Goal: Check status: Check status

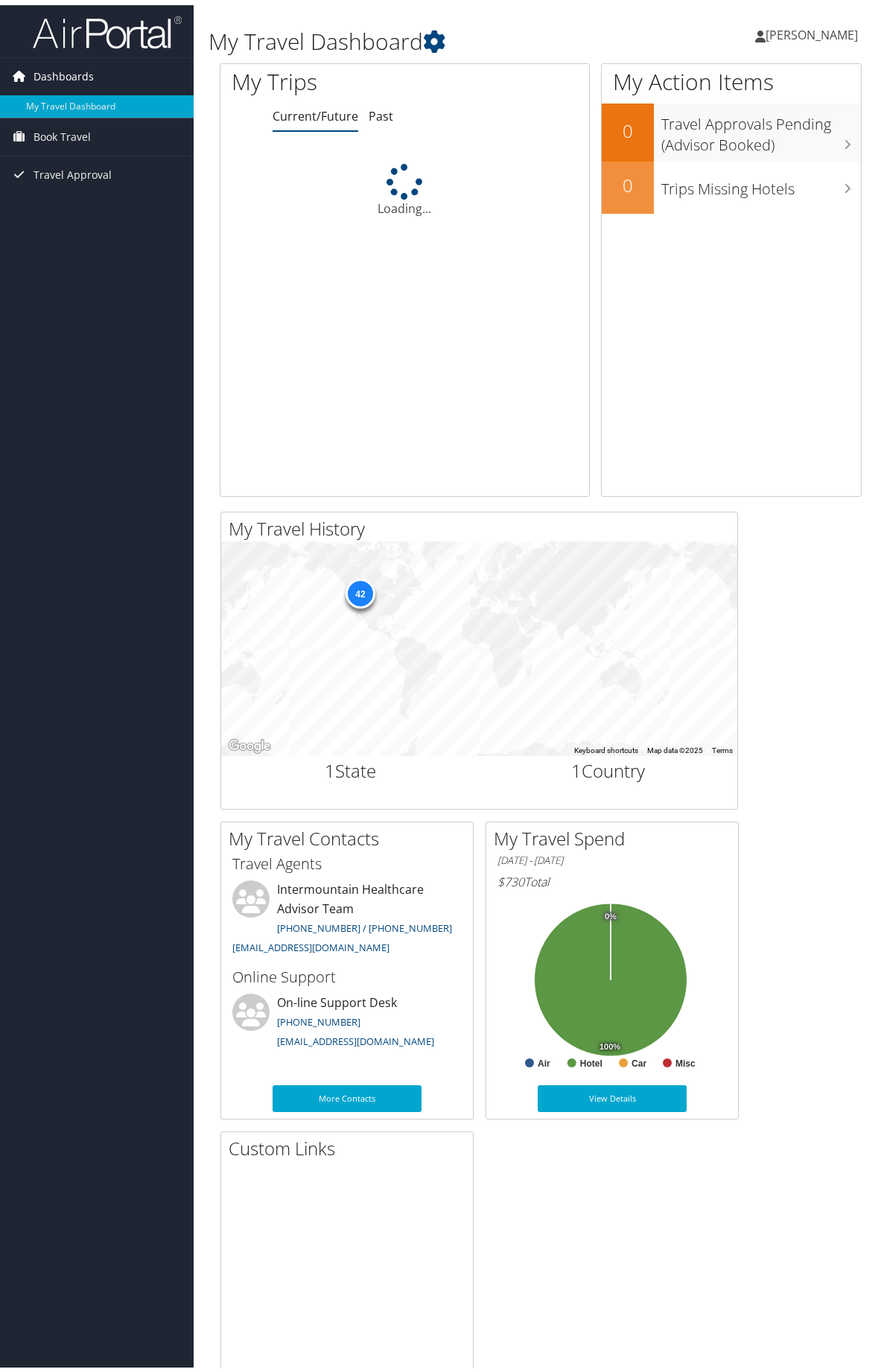
click at [81, 66] on span "Dashboards" at bounding box center [64, 71] width 60 height 37
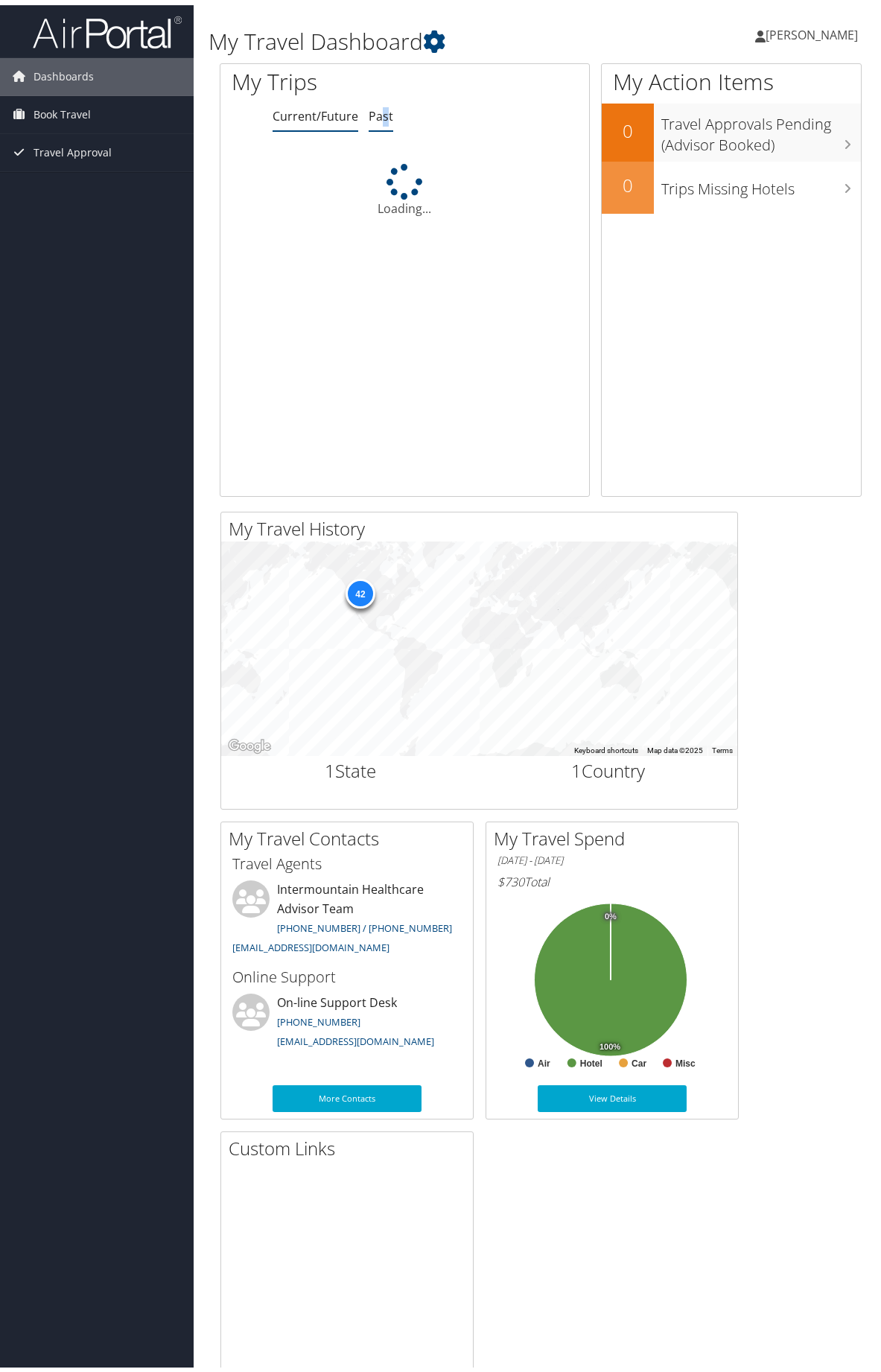
click at [392, 119] on link "Past" at bounding box center [381, 111] width 24 height 16
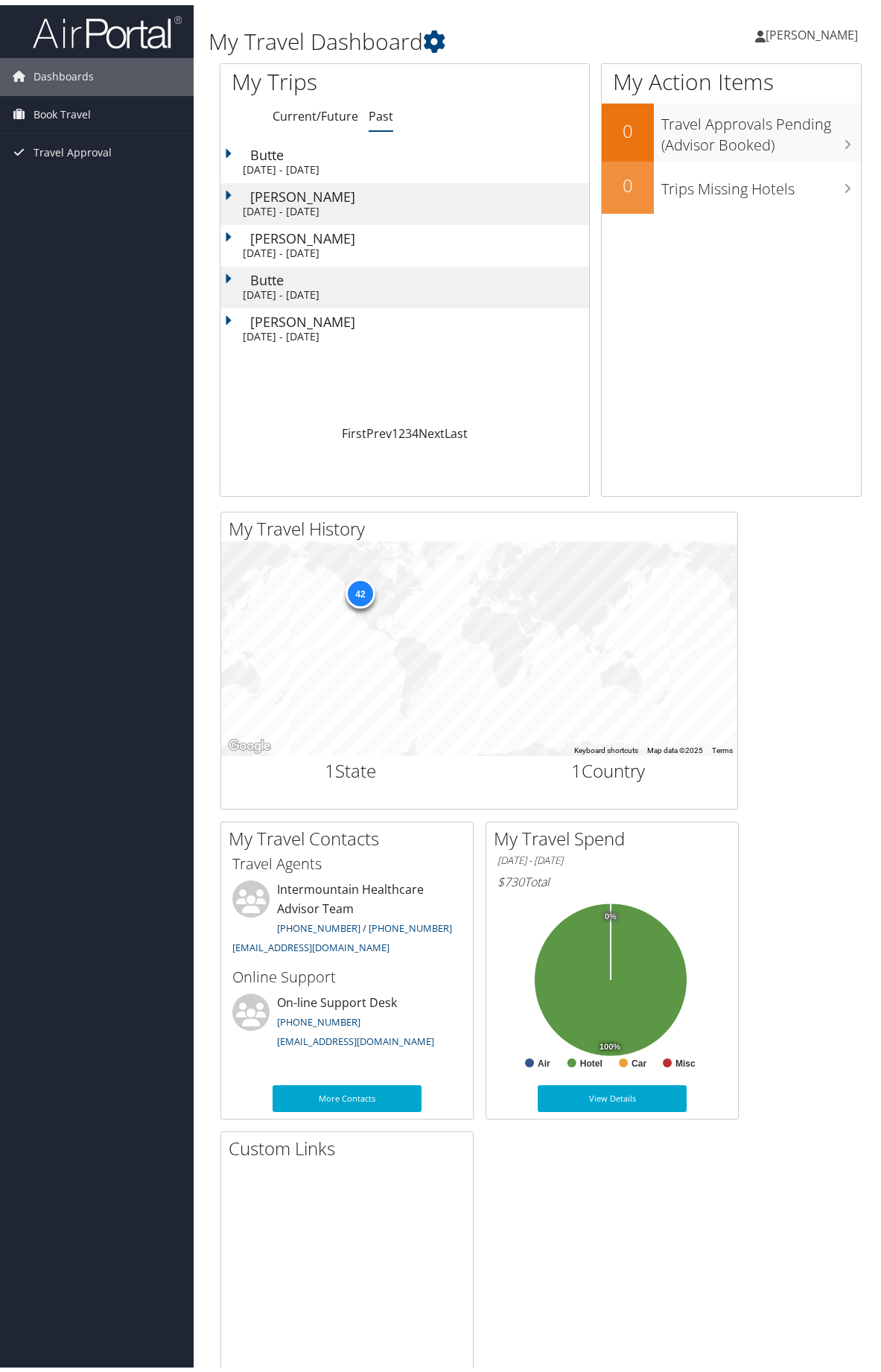
drag, startPoint x: 392, startPoint y: 125, endPoint x: 328, endPoint y: 180, distance: 84.4
click at [328, 171] on div "[DATE] - [DATE]" at bounding box center [392, 165] width 301 height 13
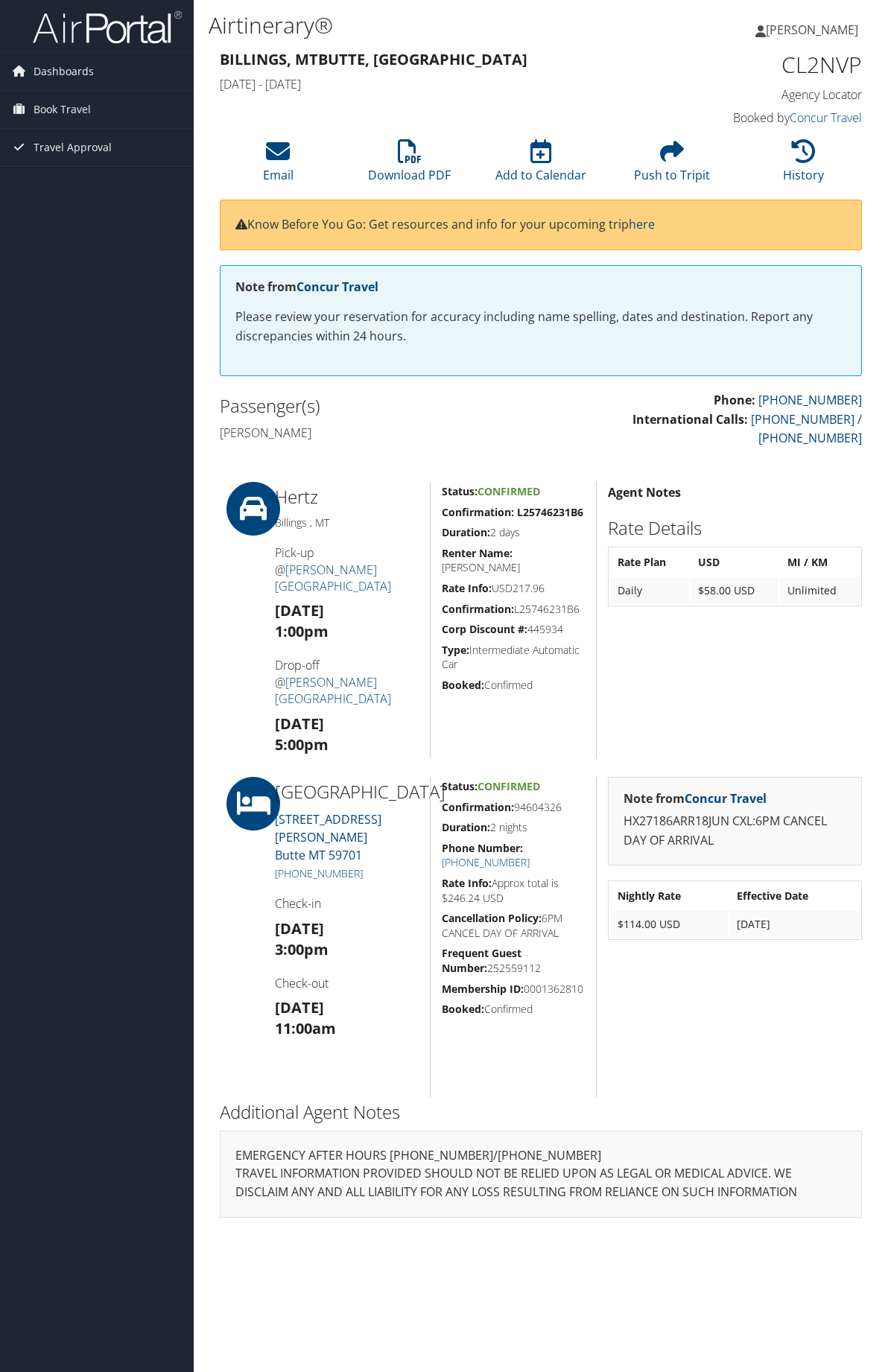
click at [651, 937] on td "$114.00 USD" at bounding box center [669, 923] width 118 height 27
click at [684, 937] on td "$114.00 USD" at bounding box center [669, 923] width 118 height 27
click at [762, 937] on td "[DATE]" at bounding box center [793, 923] width 130 height 27
click at [730, 849] on p "HX27186ARR18JUN CXL:6PM CANCEL DAY OF ARRIVAL" at bounding box center [735, 831] width 223 height 38
click at [77, 70] on span "Dashboards" at bounding box center [64, 71] width 60 height 37
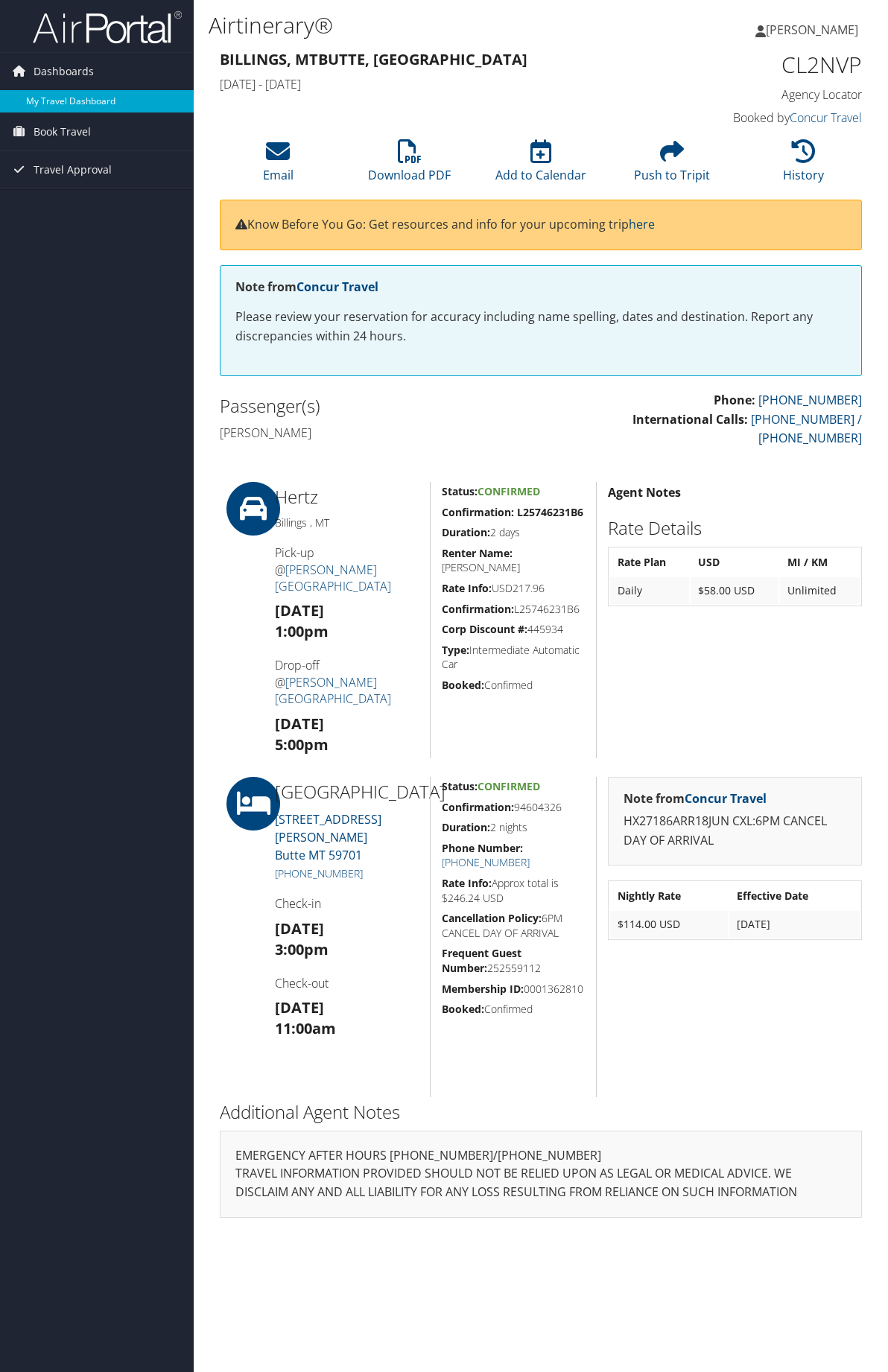
click at [87, 97] on link "My Travel Dashboard" at bounding box center [96, 101] width 194 height 22
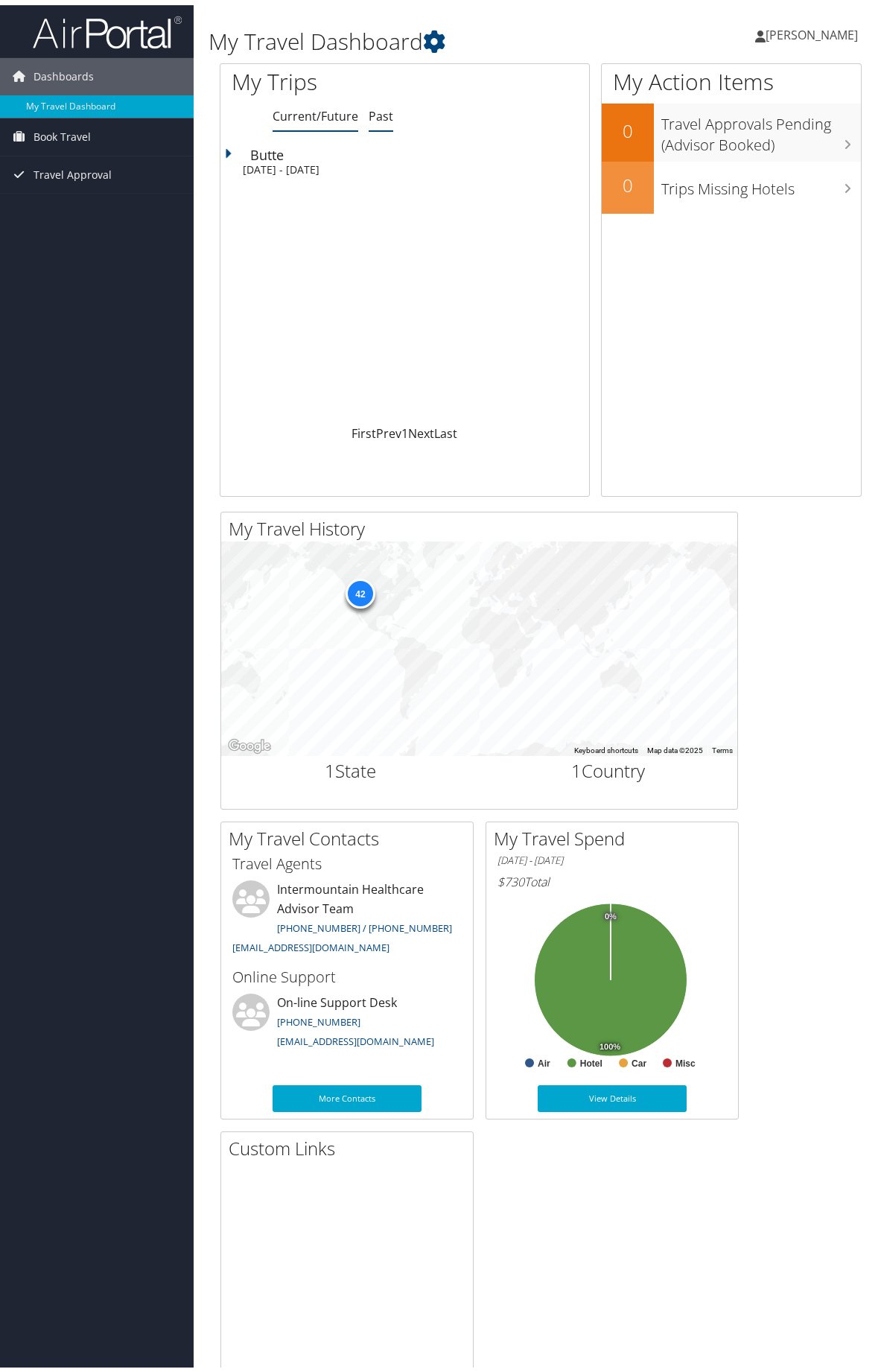
click at [387, 119] on link "Past" at bounding box center [381, 111] width 24 height 16
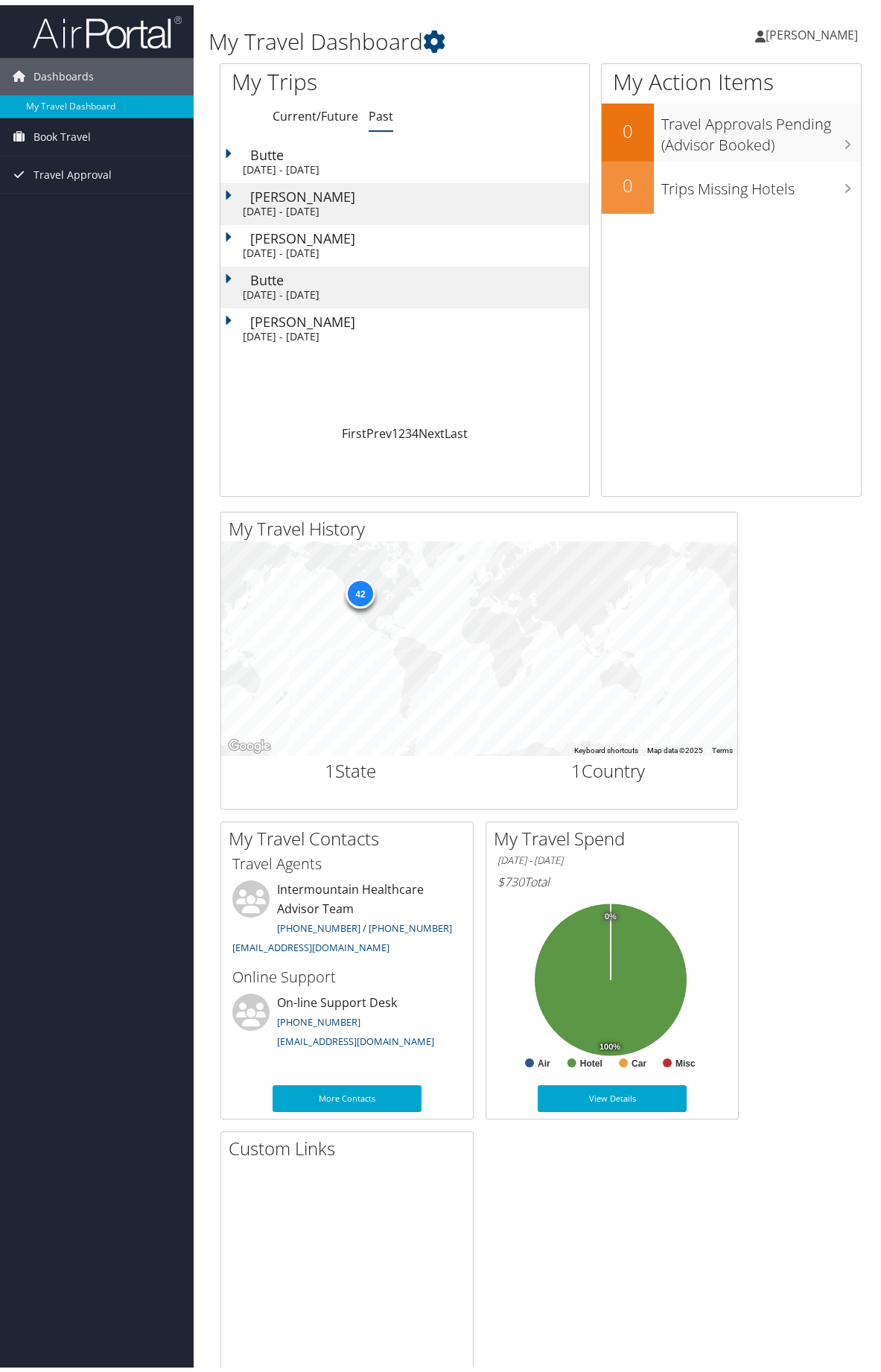
click at [250, 156] on div "Butte" at bounding box center [404, 150] width 309 height 13
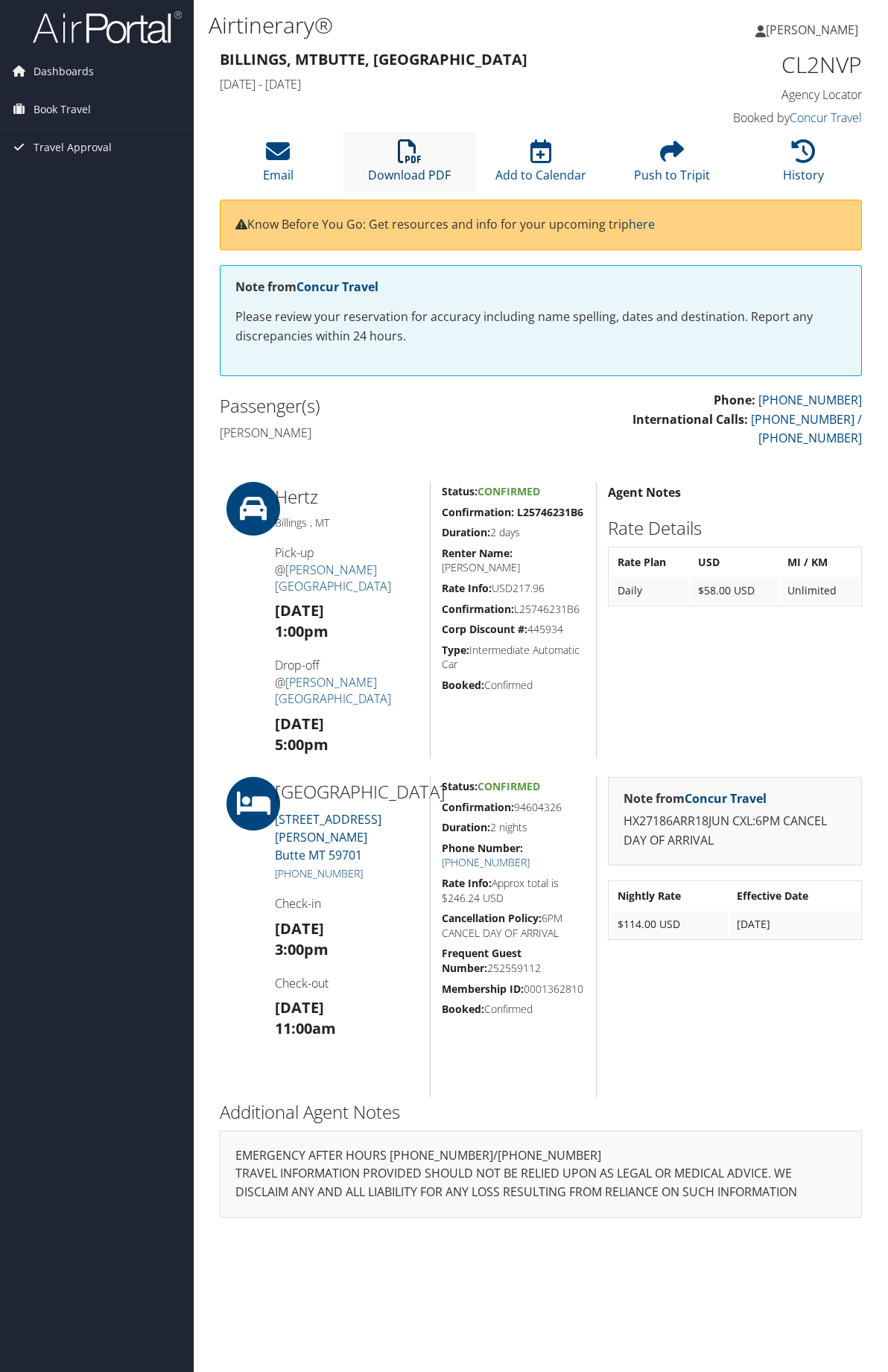
click at [404, 163] on icon at bounding box center [409, 151] width 23 height 23
click at [362, 863] on link "[STREET_ADDRESS][PERSON_NAME]" at bounding box center [328, 837] width 107 height 52
